Goal: Task Accomplishment & Management: Manage account settings

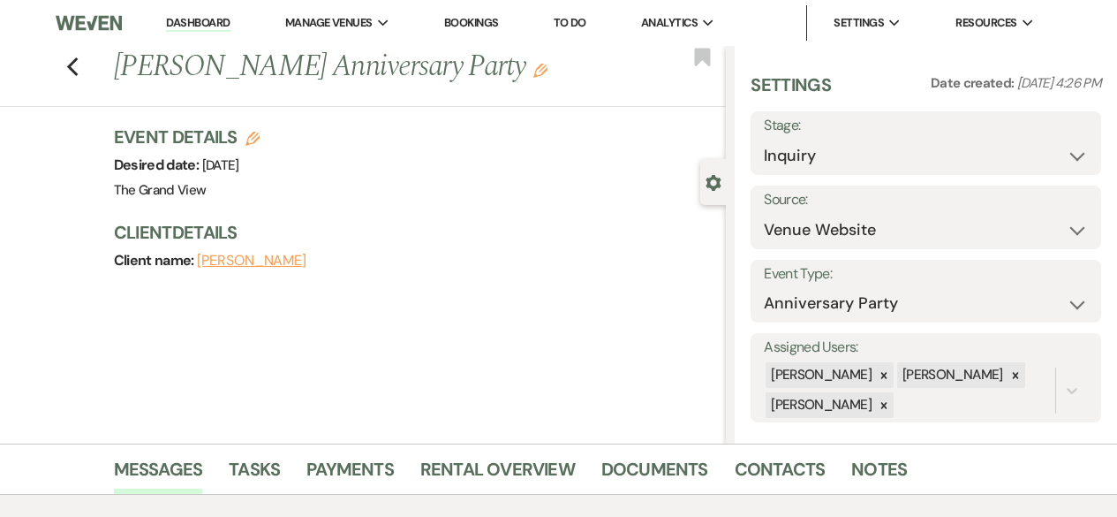
select select "5"
select select "17"
click at [223, 29] on link "Dashboard" at bounding box center [198, 23] width 64 height 17
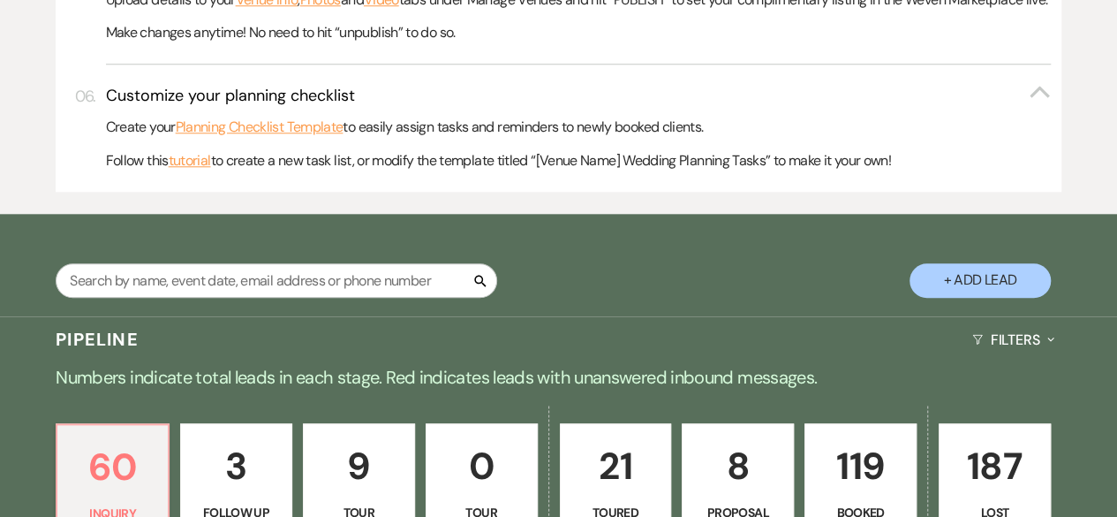
scroll to position [845, 0]
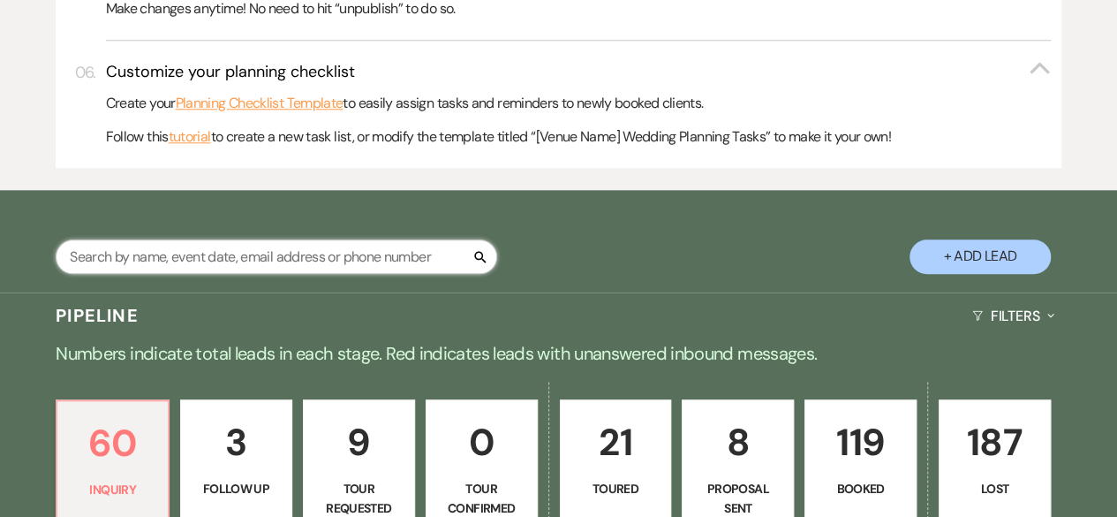
click at [373, 274] on input "text" at bounding box center [277, 256] width 442 height 34
type input "[PERSON_NAME]"
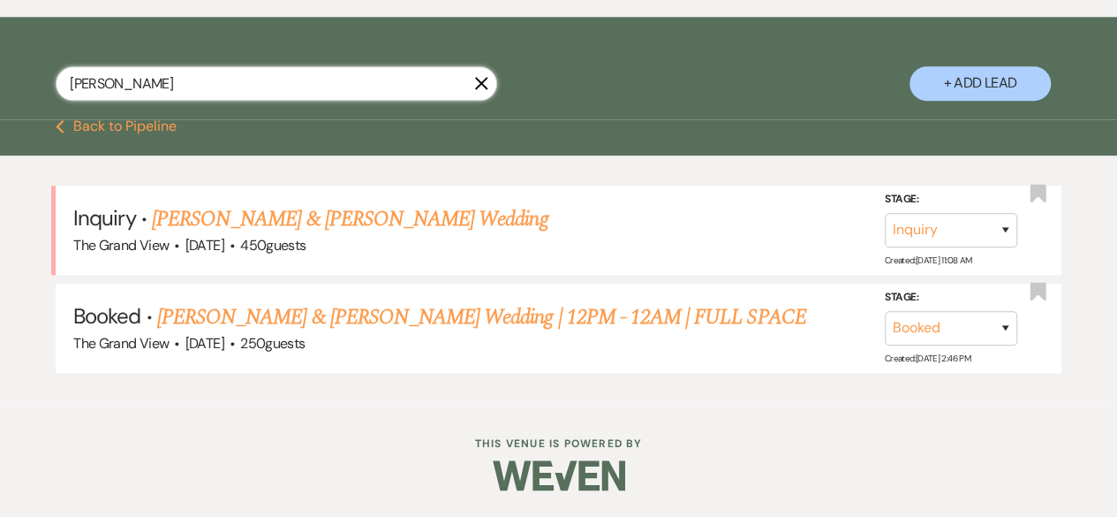
scroll to position [1031, 0]
click at [347, 322] on link "[PERSON_NAME] & [PERSON_NAME] Wedding | 12PM - 12AM | FULL SPACE" at bounding box center [481, 317] width 649 height 32
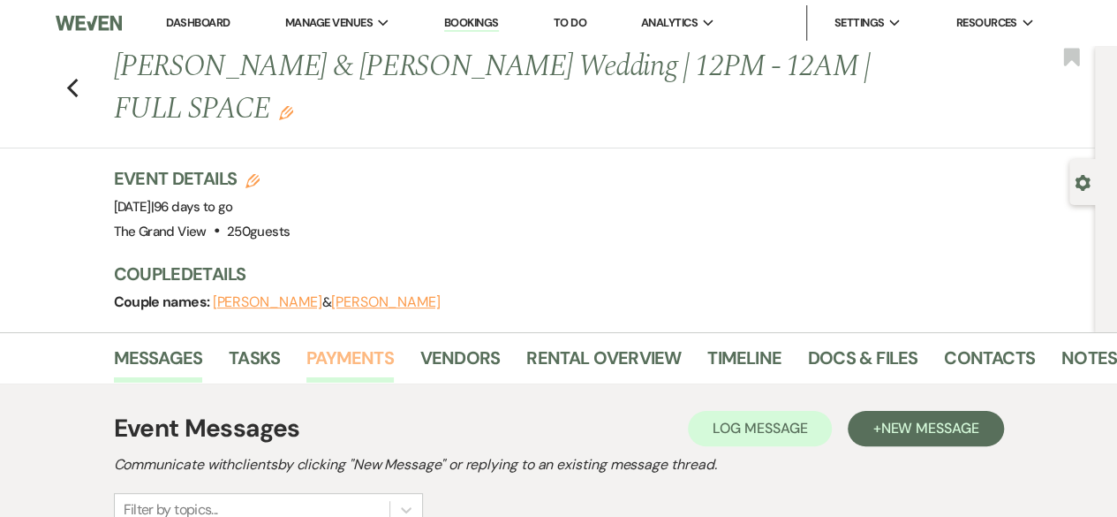
click at [336, 344] on link "Payments" at bounding box center [349, 363] width 87 height 39
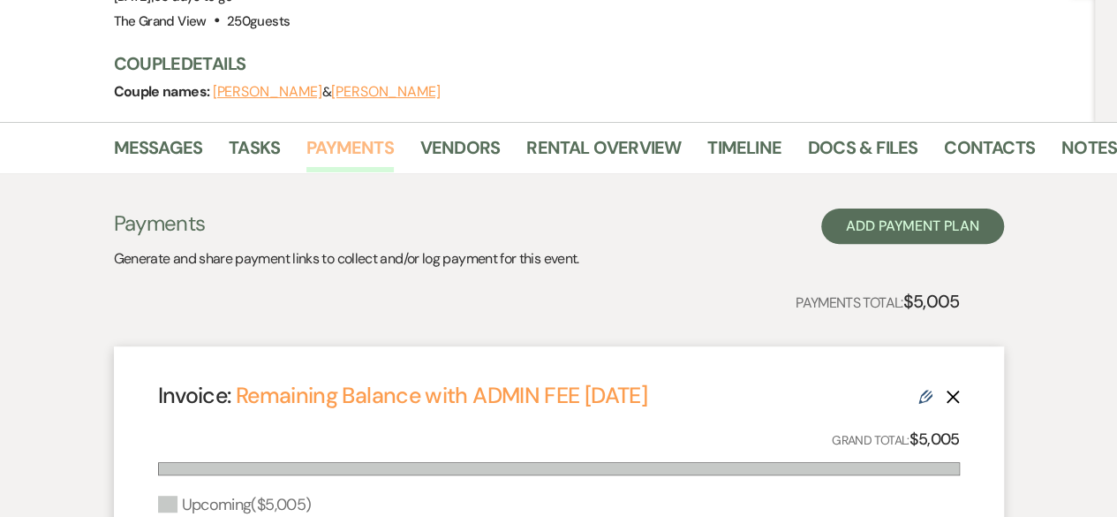
scroll to position [212, 0]
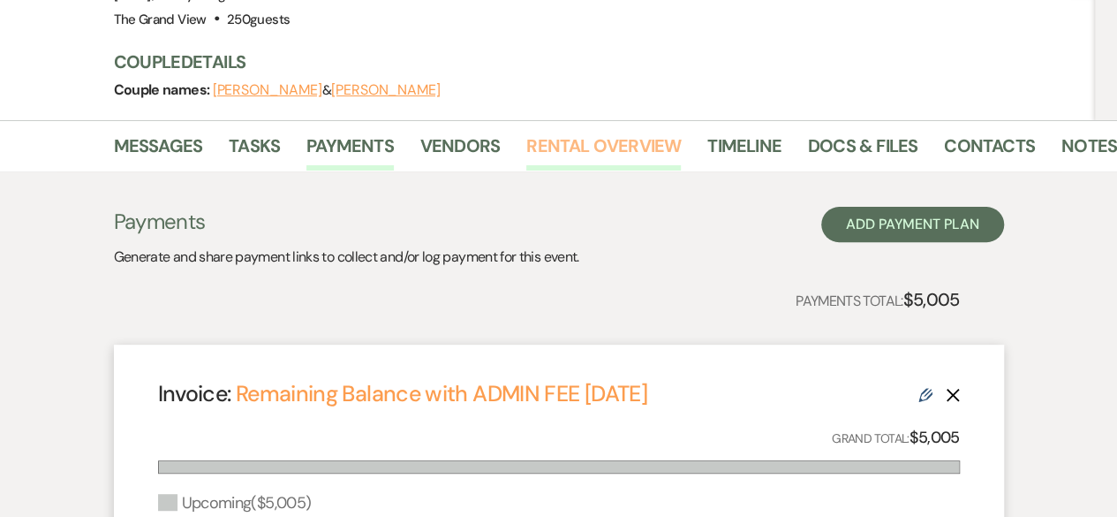
click at [590, 132] on link "Rental Overview" at bounding box center [603, 151] width 155 height 39
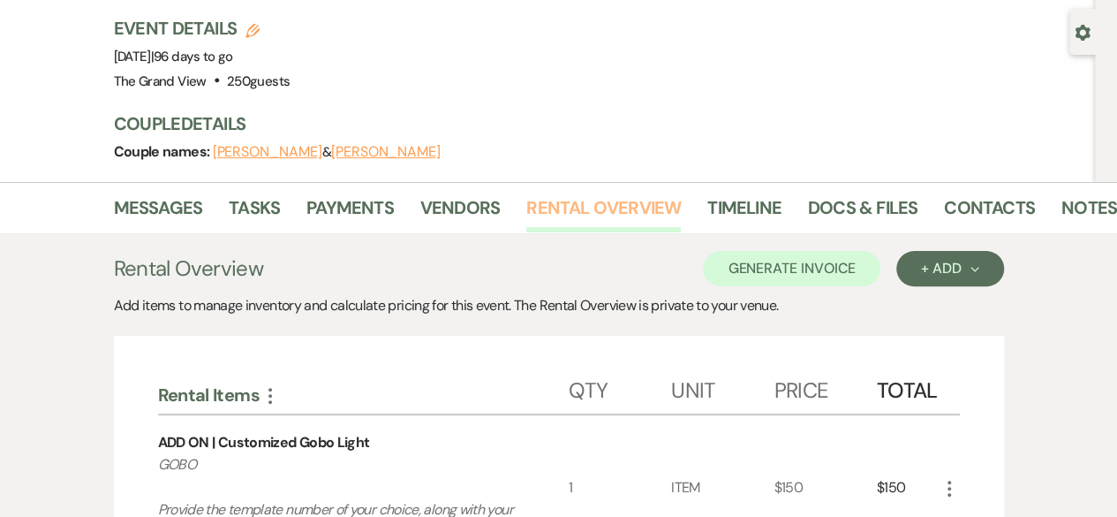
scroll to position [150, 0]
click at [888, 193] on link "Docs & Files" at bounding box center [863, 212] width 110 height 39
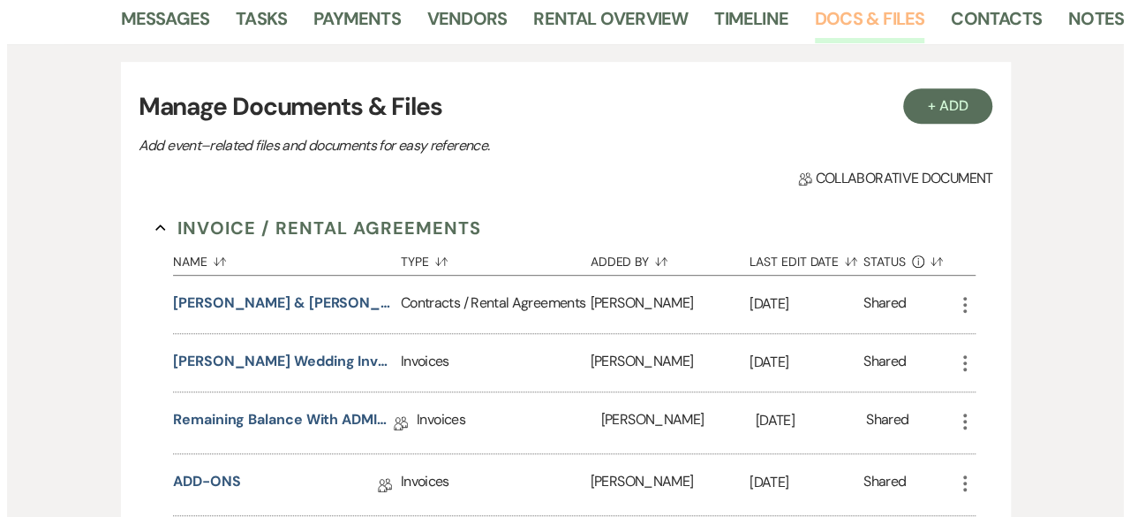
scroll to position [330, 0]
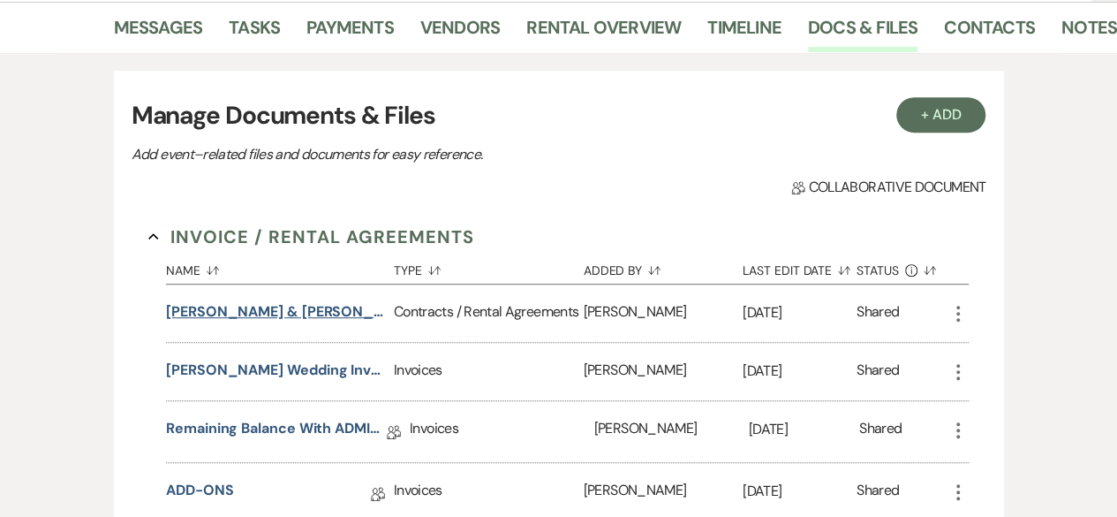
click at [336, 301] on button "[PERSON_NAME] & [PERSON_NAME] Wedding Contract" at bounding box center [276, 311] width 221 height 21
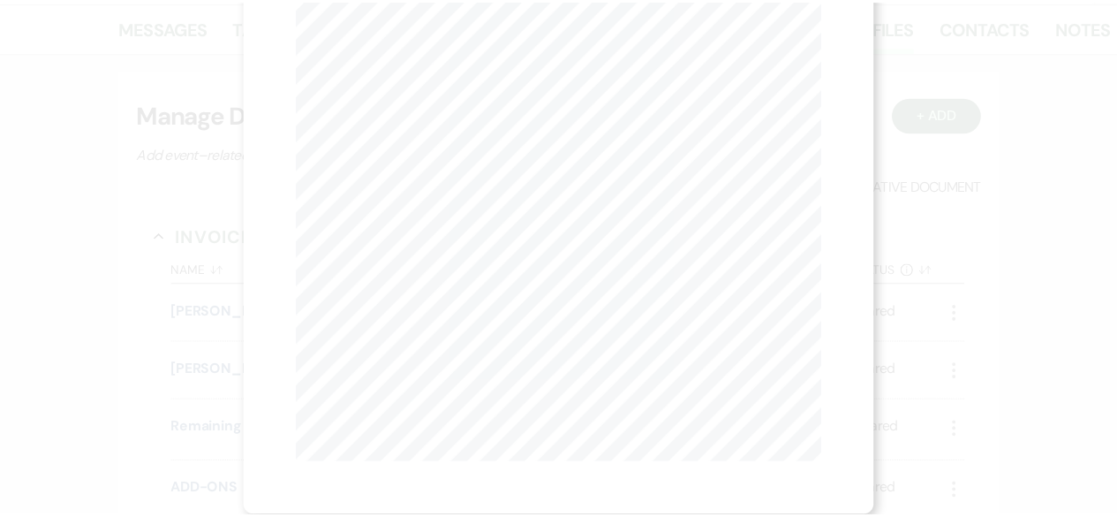
scroll to position [0, 0]
click at [825, 49] on icon "X" at bounding box center [823, 48] width 16 height 16
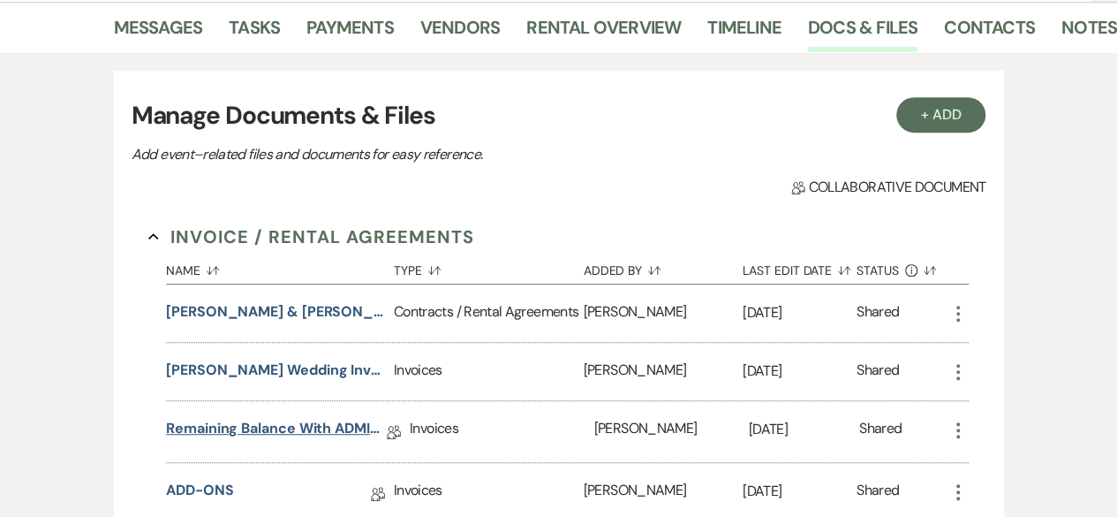
click at [274, 418] on link "Remaining Balance with ADMIN FEE [DATE]" at bounding box center [276, 431] width 221 height 27
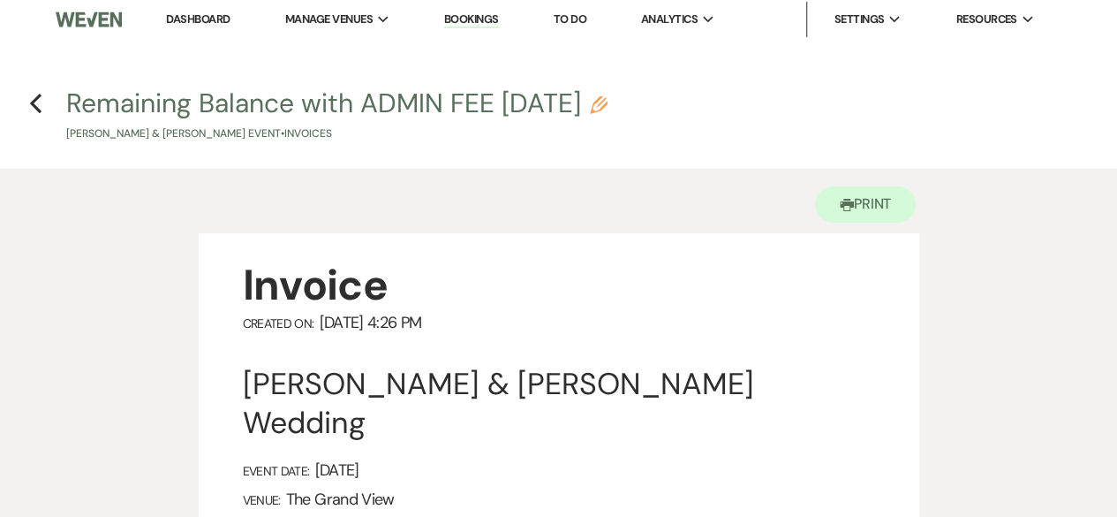
scroll to position [4, 0]
click at [192, 40] on nav "Dashboard Manage Venues Expand The Grand View Sellmark Ranch Bookings To Do Ana…" at bounding box center [558, 19] width 1117 height 46
click at [188, 20] on link "Dashboard" at bounding box center [198, 18] width 64 height 15
